Goal: Task Accomplishment & Management: Manage account settings

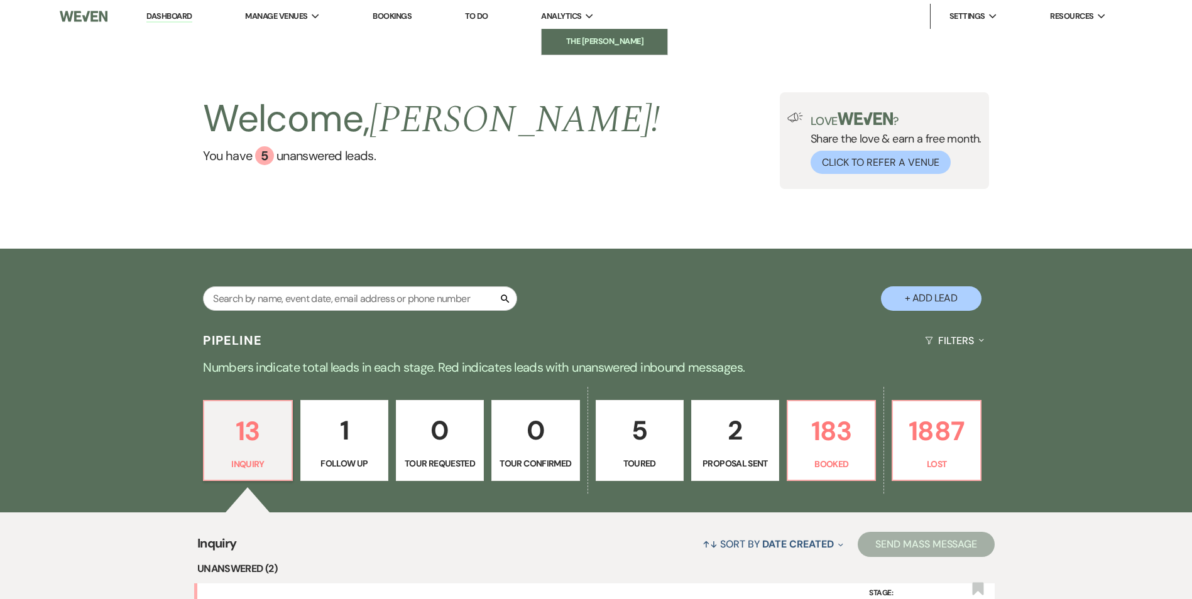
click at [579, 38] on li "The [PERSON_NAME]" at bounding box center [604, 41] width 113 height 13
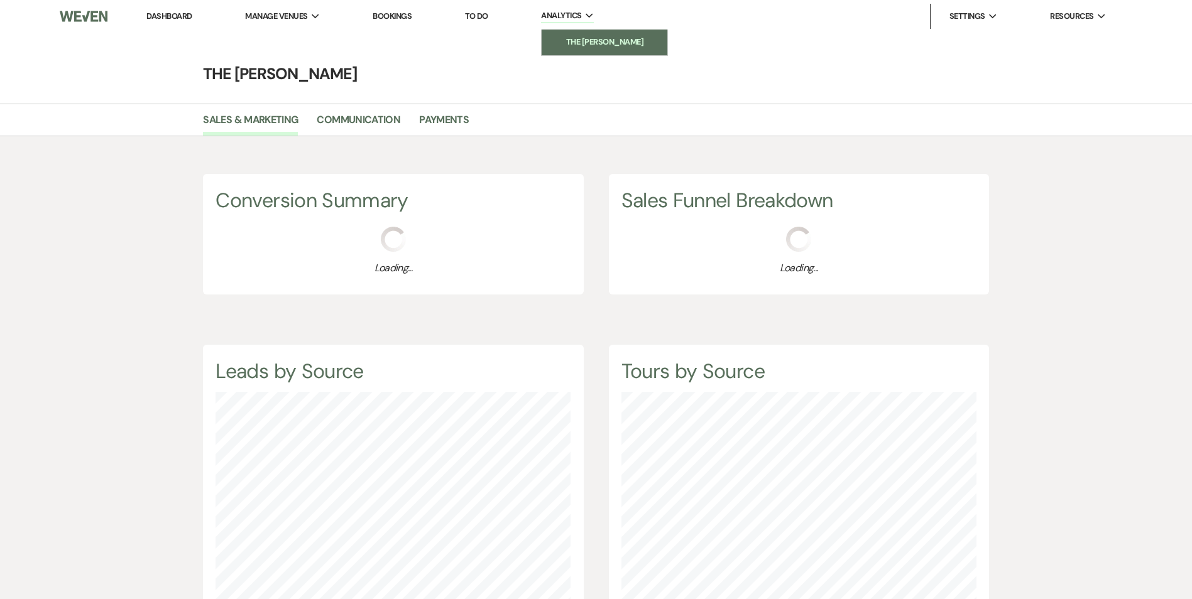
scroll to position [599, 1192]
click at [450, 126] on link "Payments" at bounding box center [444, 124] width 50 height 24
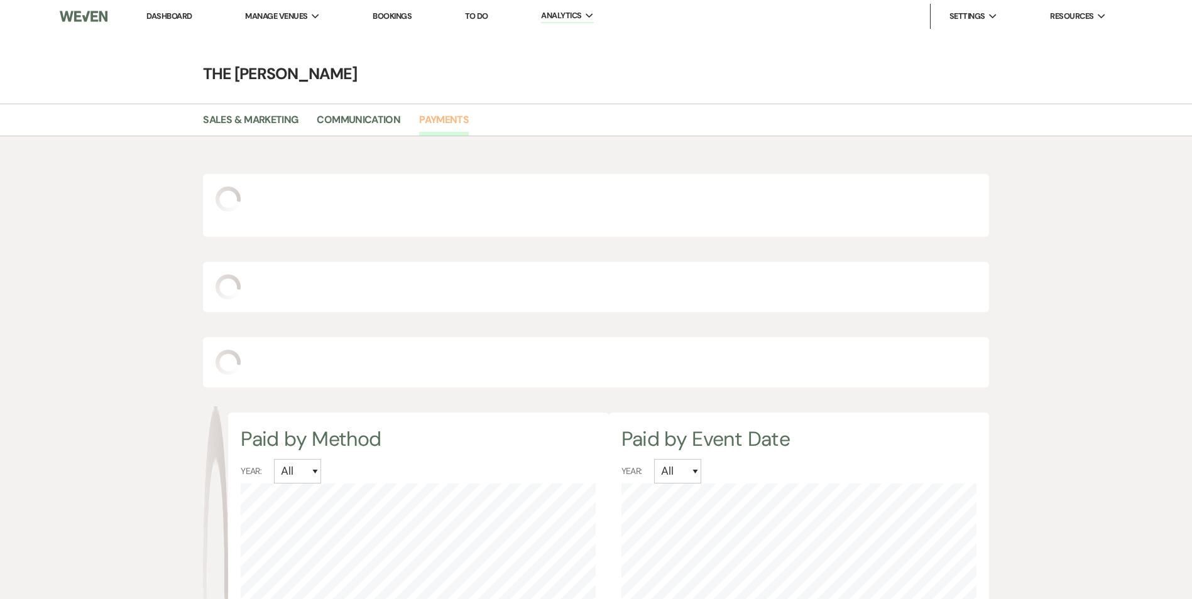
select select "2025"
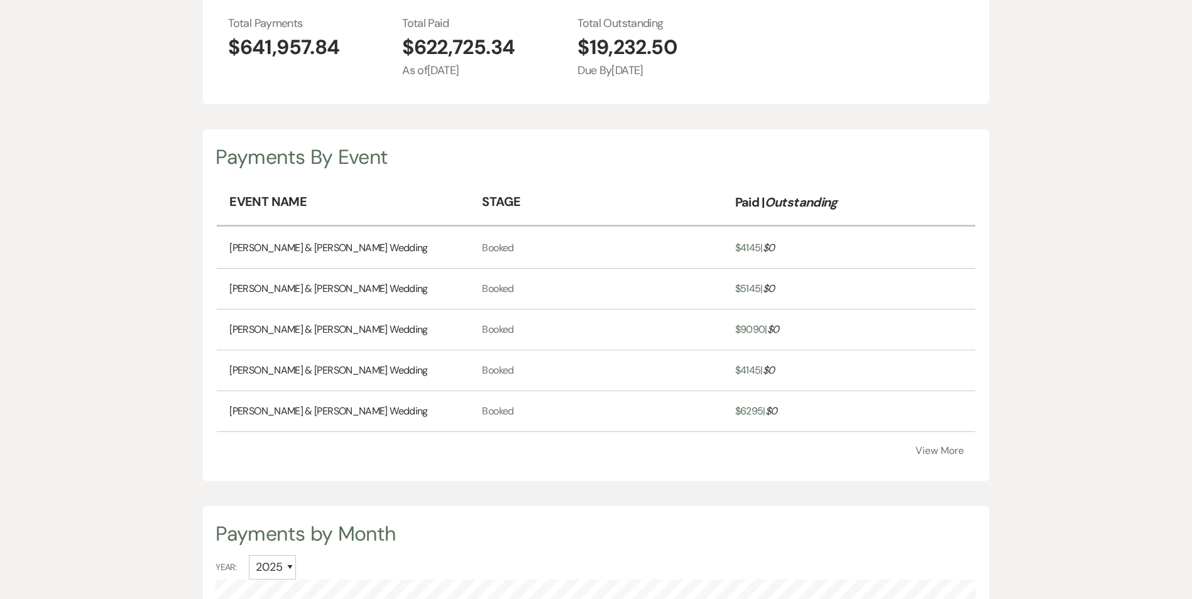
scroll to position [314, 0]
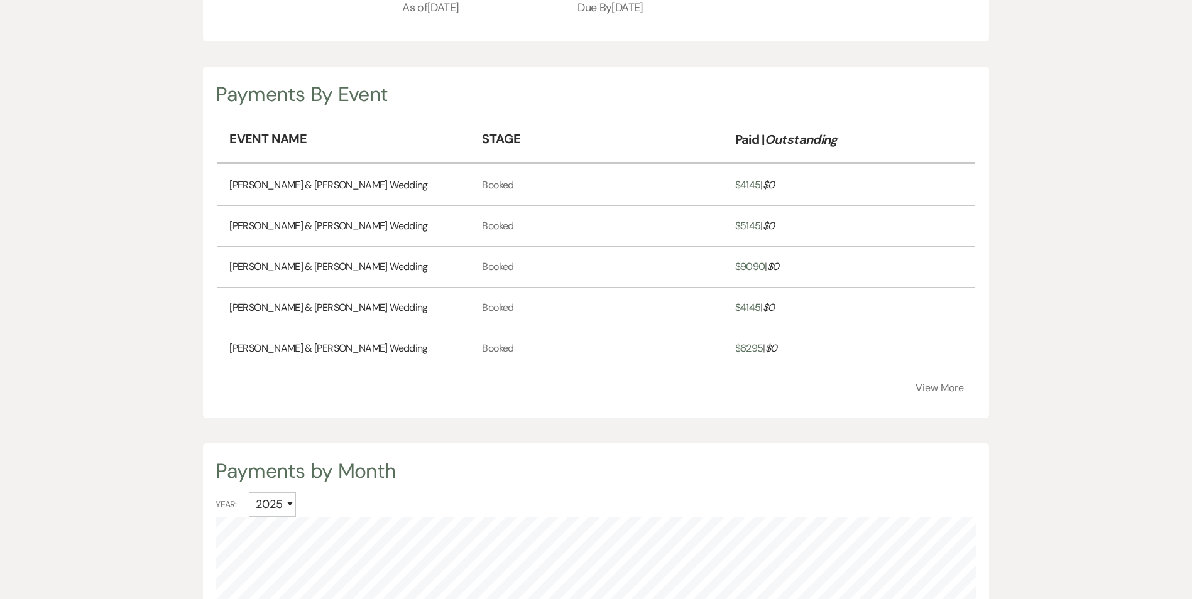
click at [946, 393] on button "View More" at bounding box center [940, 388] width 48 height 10
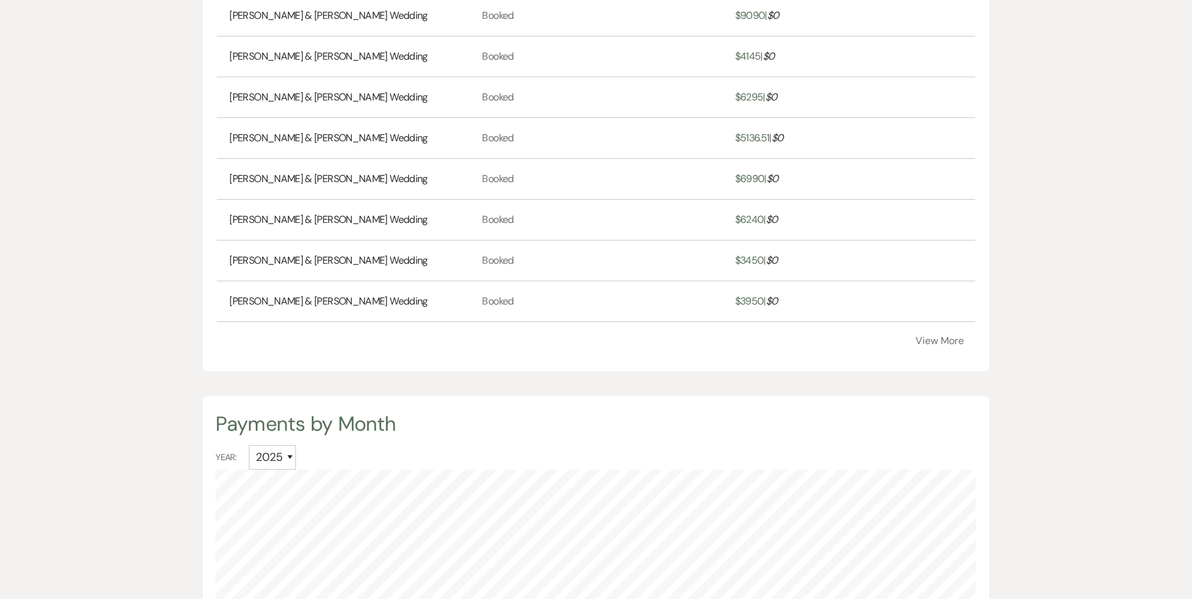
scroll to position [628, 0]
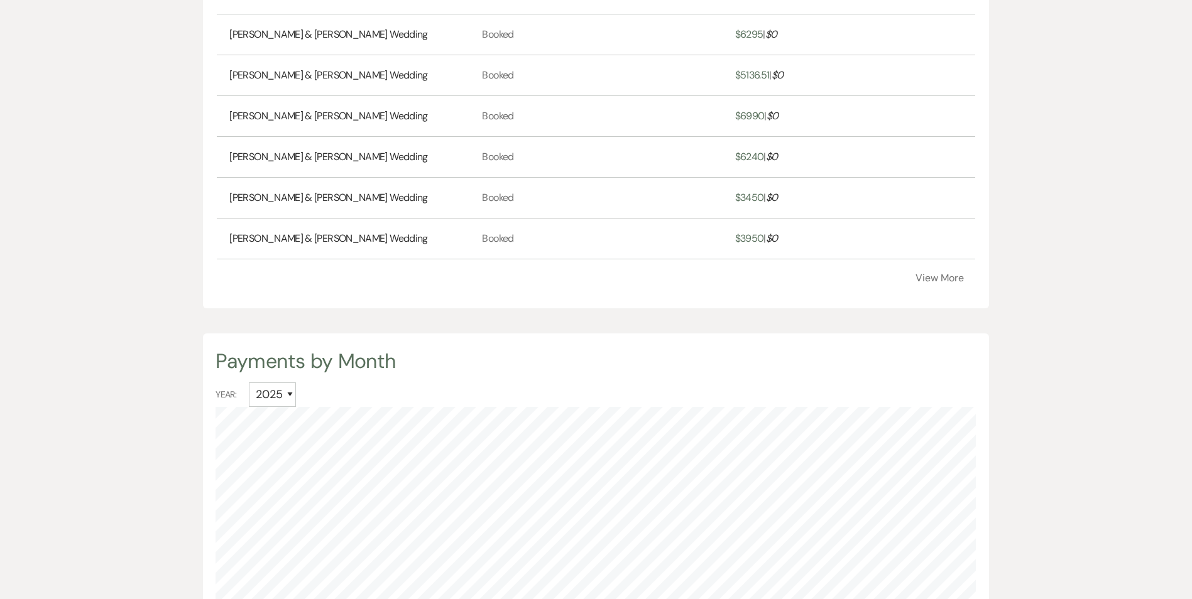
click at [944, 355] on div "Payments by Month Year: All [CREDIT_CARD_NUMBER] 2022" at bounding box center [595, 567] width 785 height 466
click at [946, 283] on button "View More" at bounding box center [940, 278] width 48 height 10
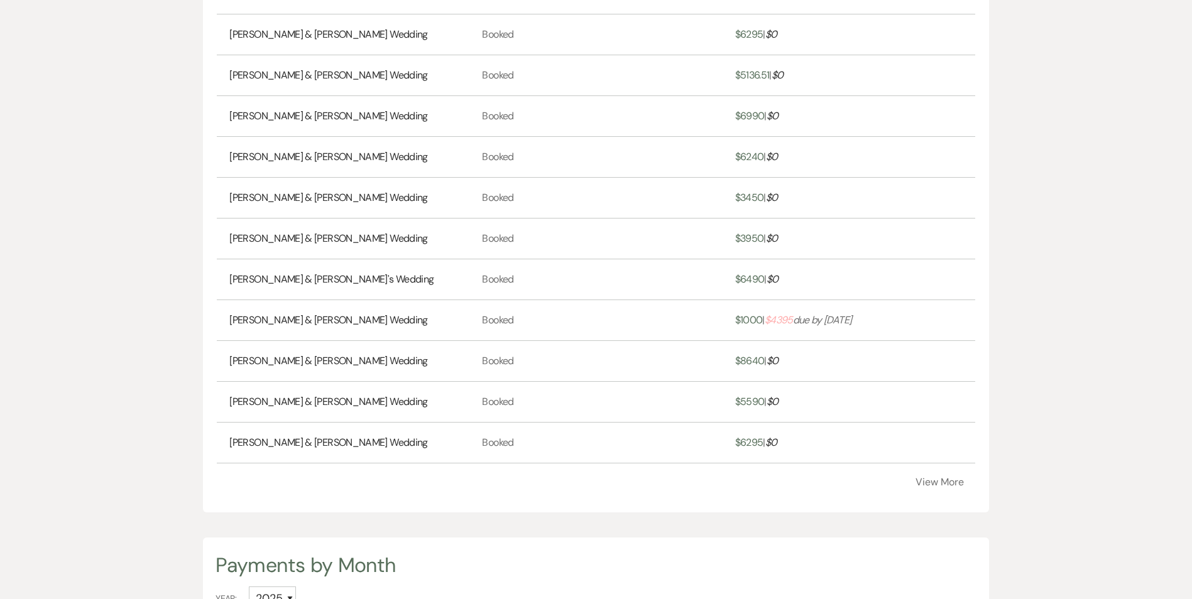
click at [944, 488] on button "View More" at bounding box center [940, 483] width 48 height 10
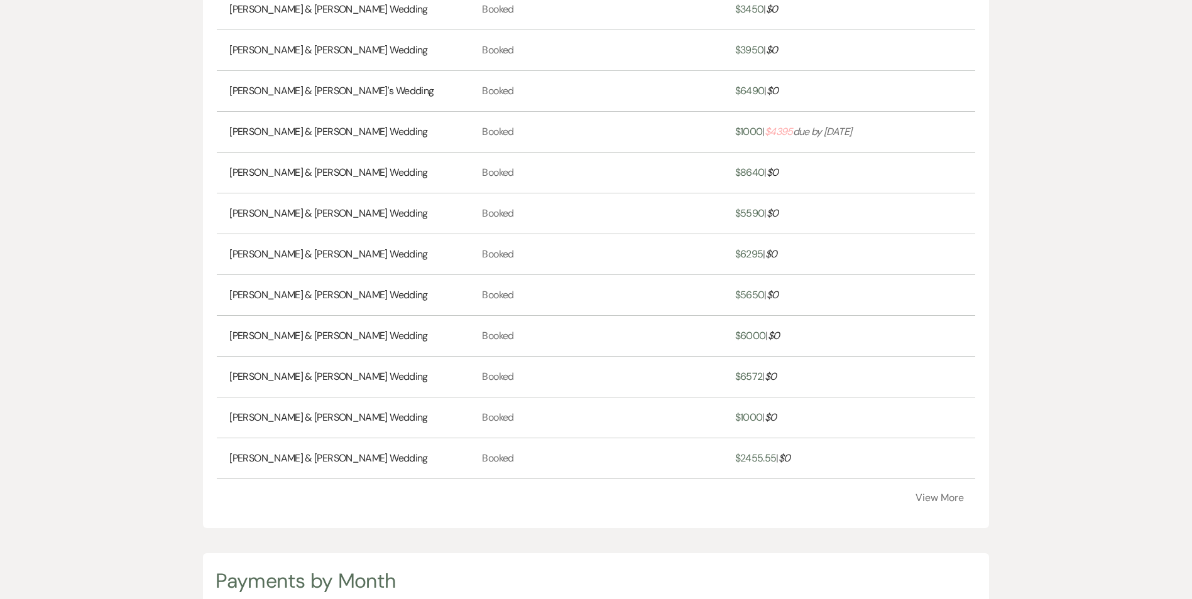
scroll to position [880, 0]
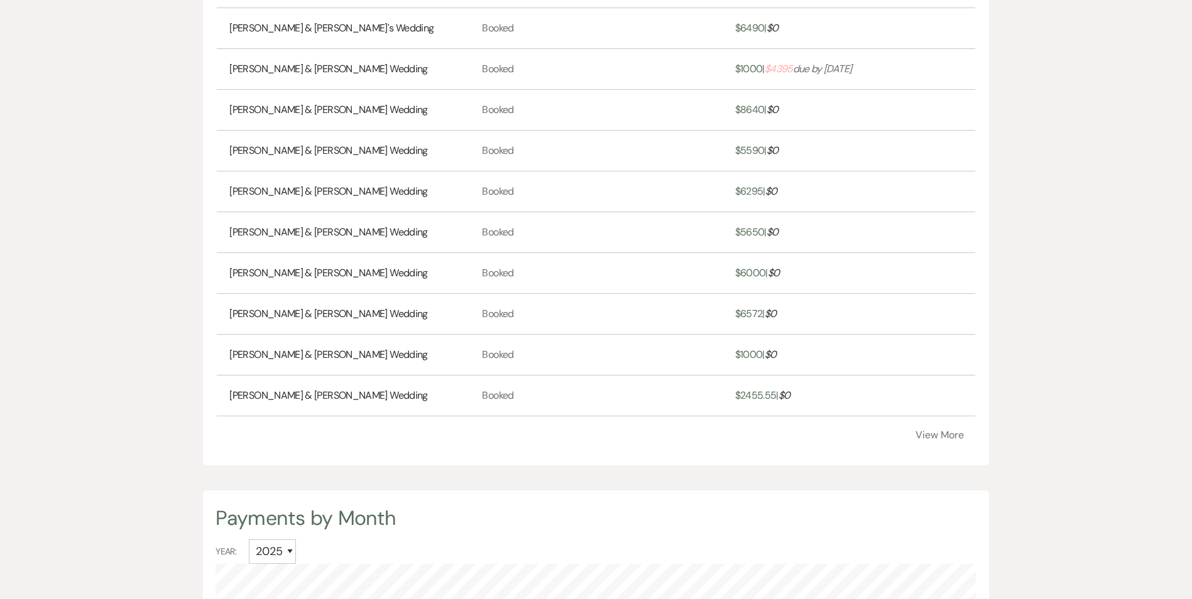
click at [949, 440] on button "View More" at bounding box center [940, 435] width 48 height 10
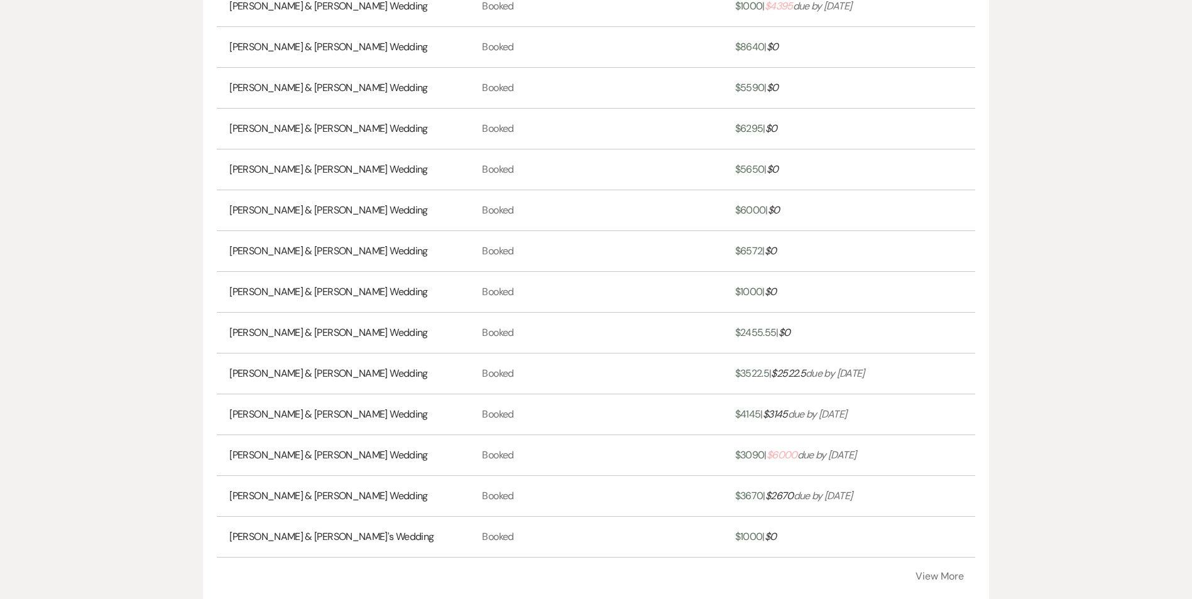
scroll to position [1068, 0]
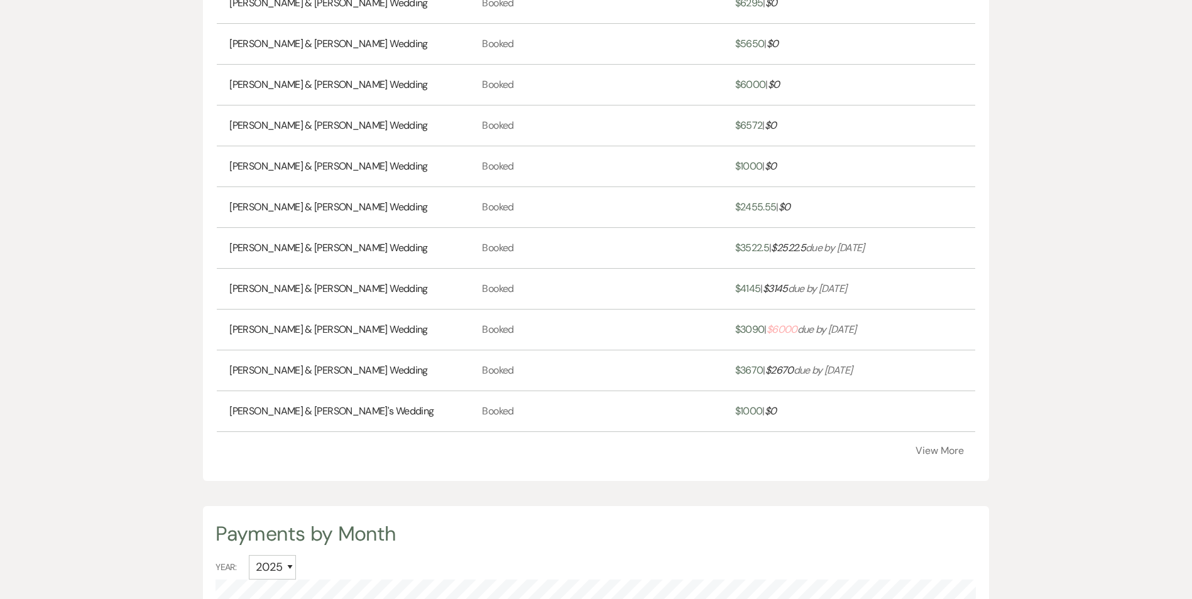
click at [331, 297] on link "[PERSON_NAME] & [PERSON_NAME] Wedding" at bounding box center [328, 289] width 198 height 15
click at [757, 336] on span "$ 3090" at bounding box center [750, 329] width 30 height 13
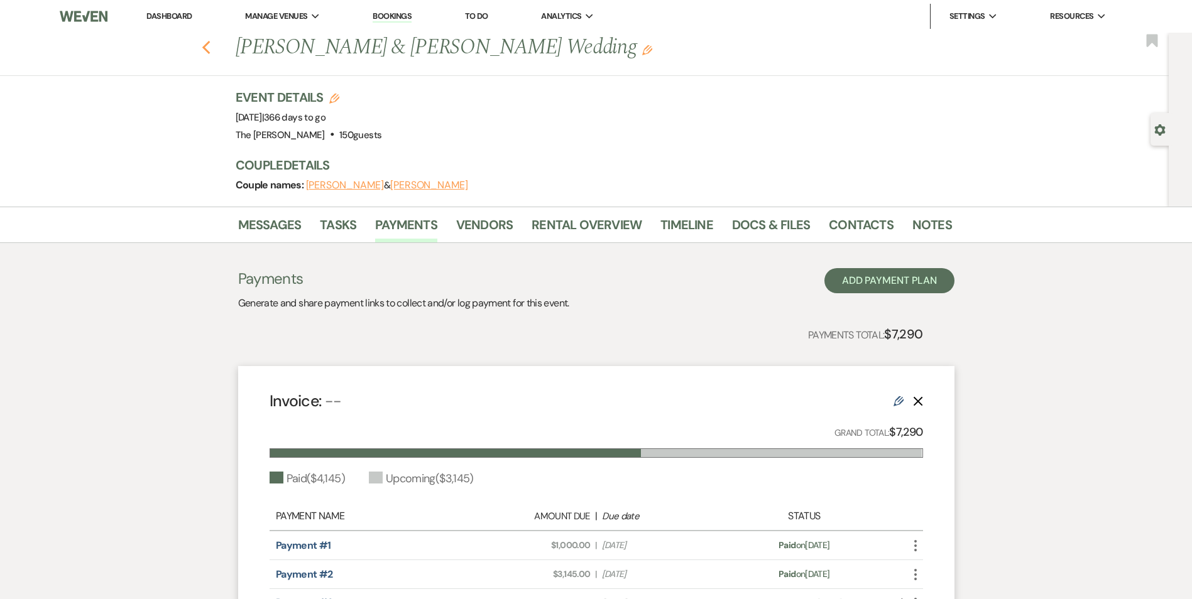
click at [209, 49] on use "button" at bounding box center [206, 48] width 8 height 14
